Goal: Transaction & Acquisition: Purchase product/service

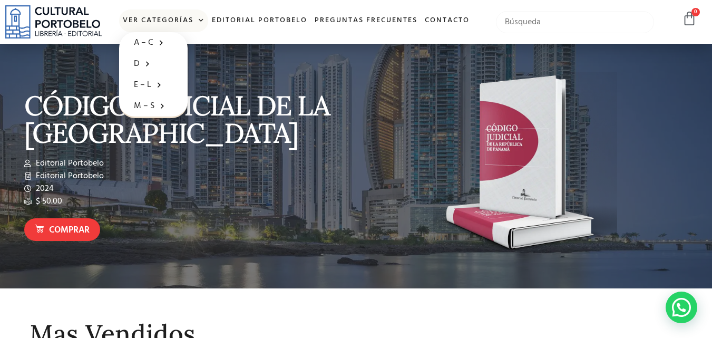
click at [542, 25] on input "text" at bounding box center [575, 22] width 159 height 22
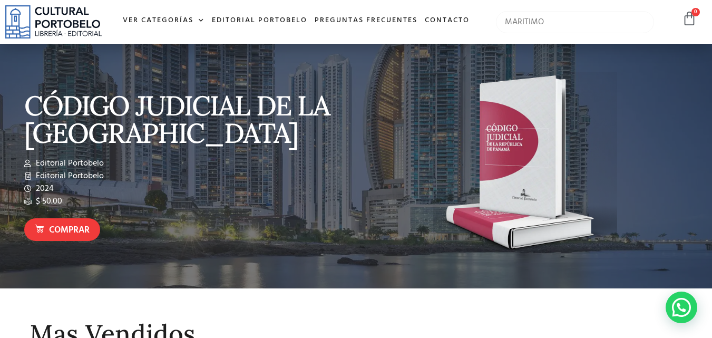
type input "MARITIMO"
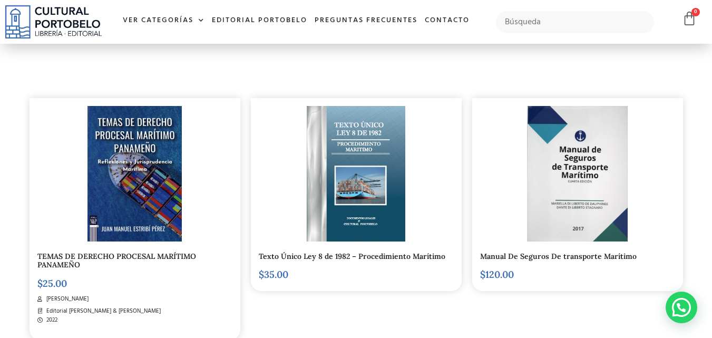
scroll to position [263, 0]
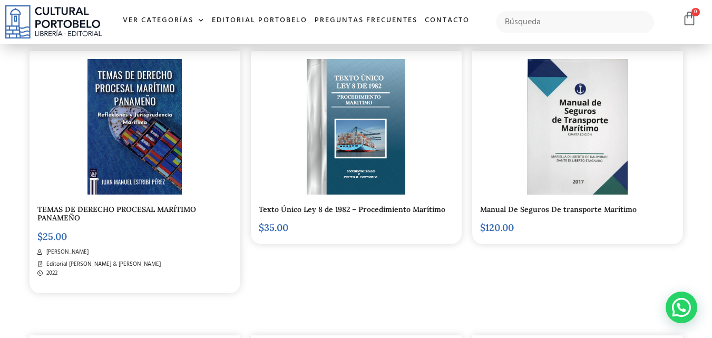
click at [153, 145] on img at bounding box center [134, 126] width 94 height 135
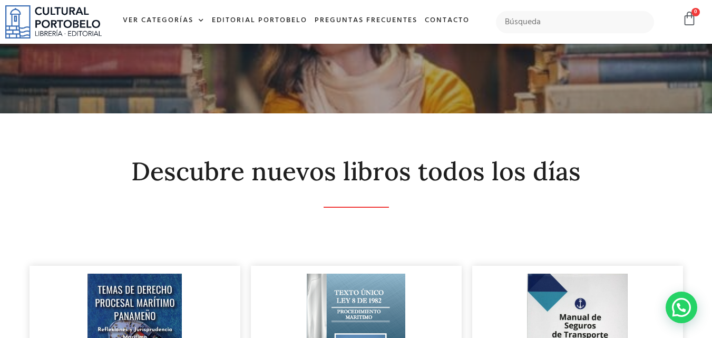
scroll to position [0, 0]
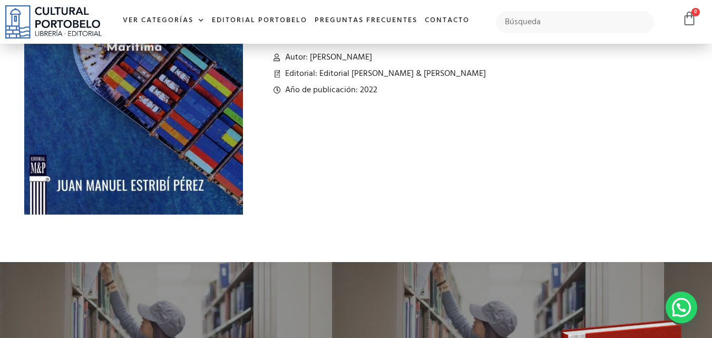
scroll to position [41, 0]
